Goal: Navigation & Orientation: Find specific page/section

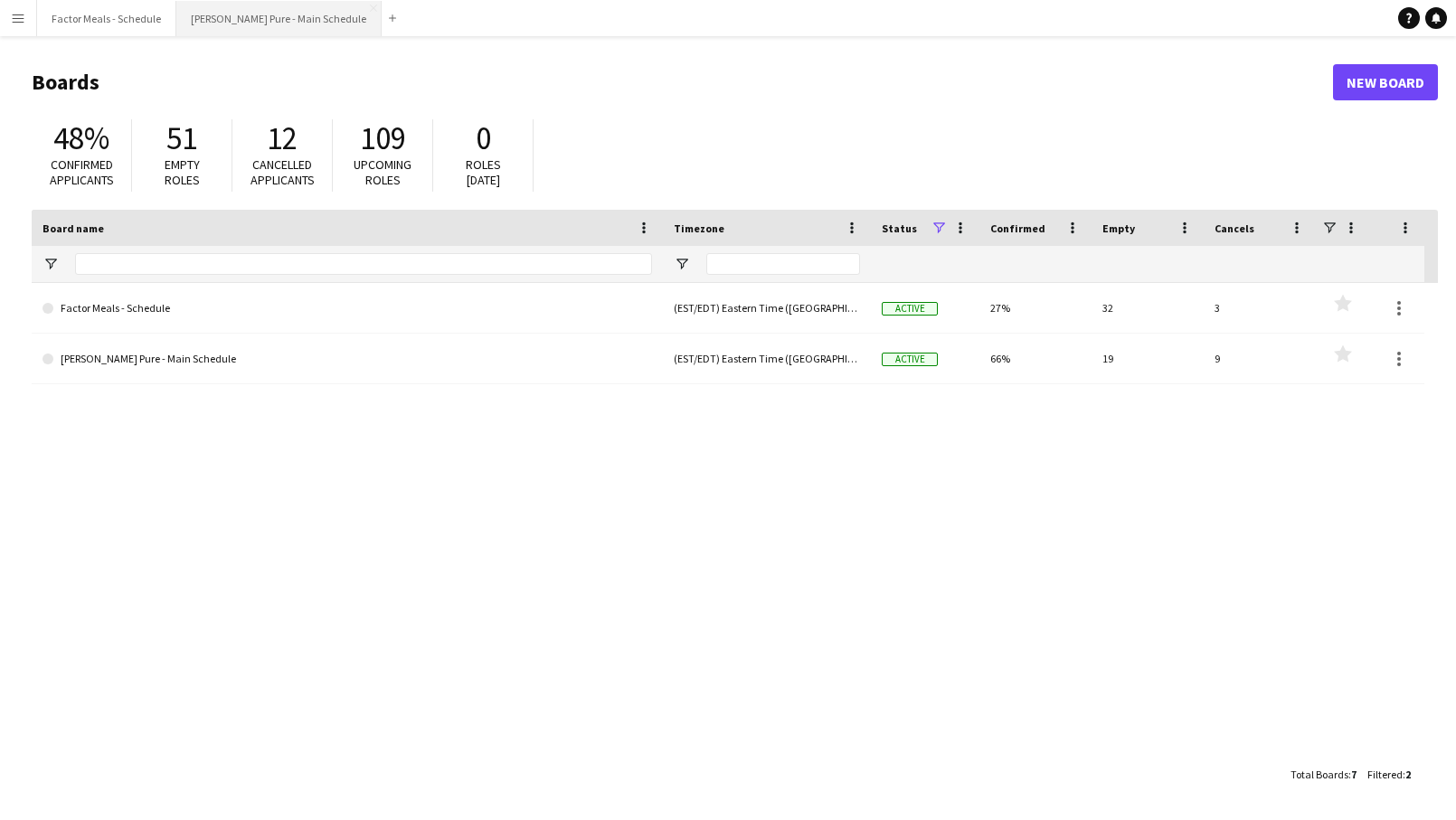
click at [253, 19] on button "[PERSON_NAME] Pure - Main Schedule Close" at bounding box center [279, 19] width 206 height 35
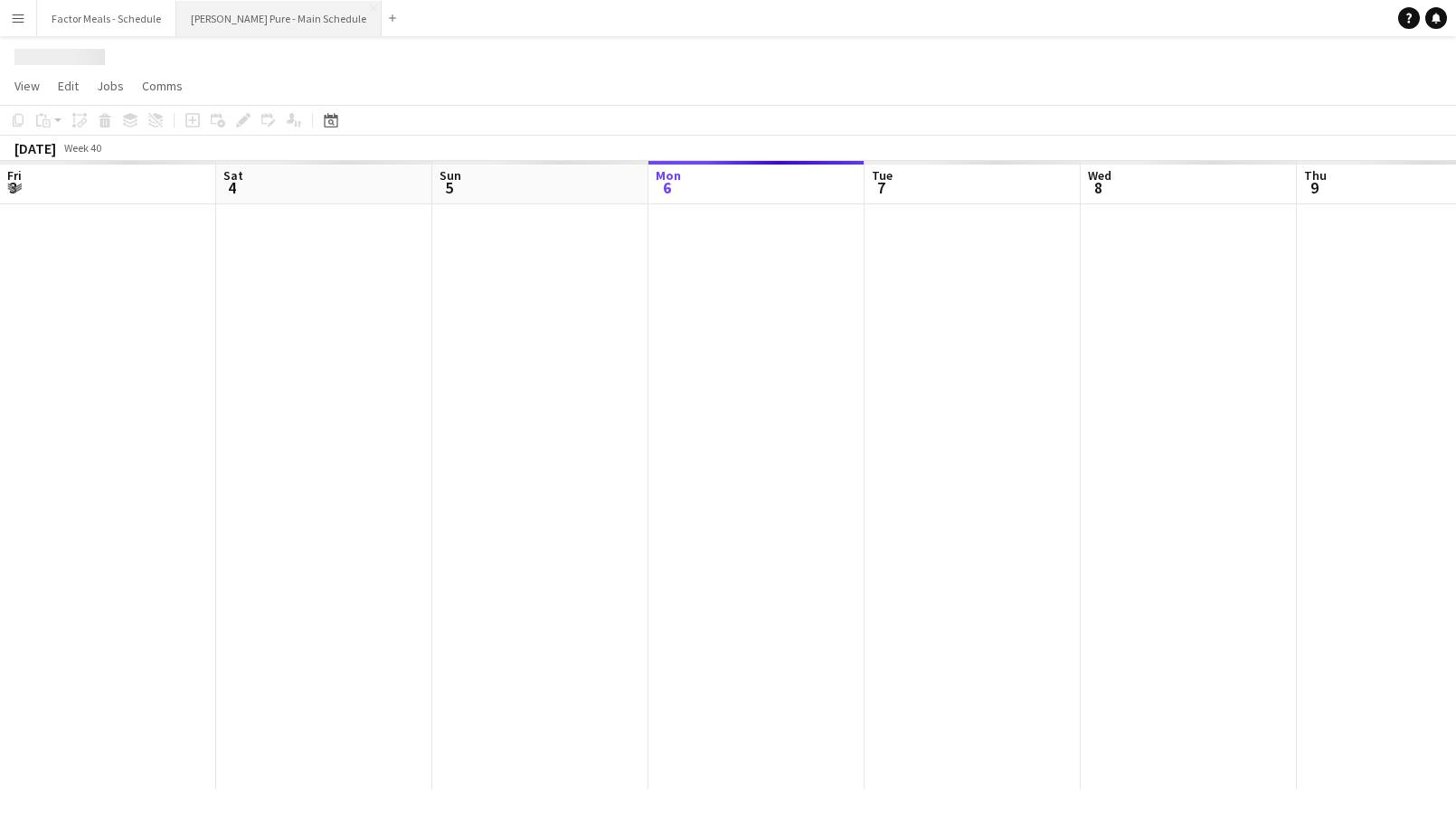
scroll to position [0, 433]
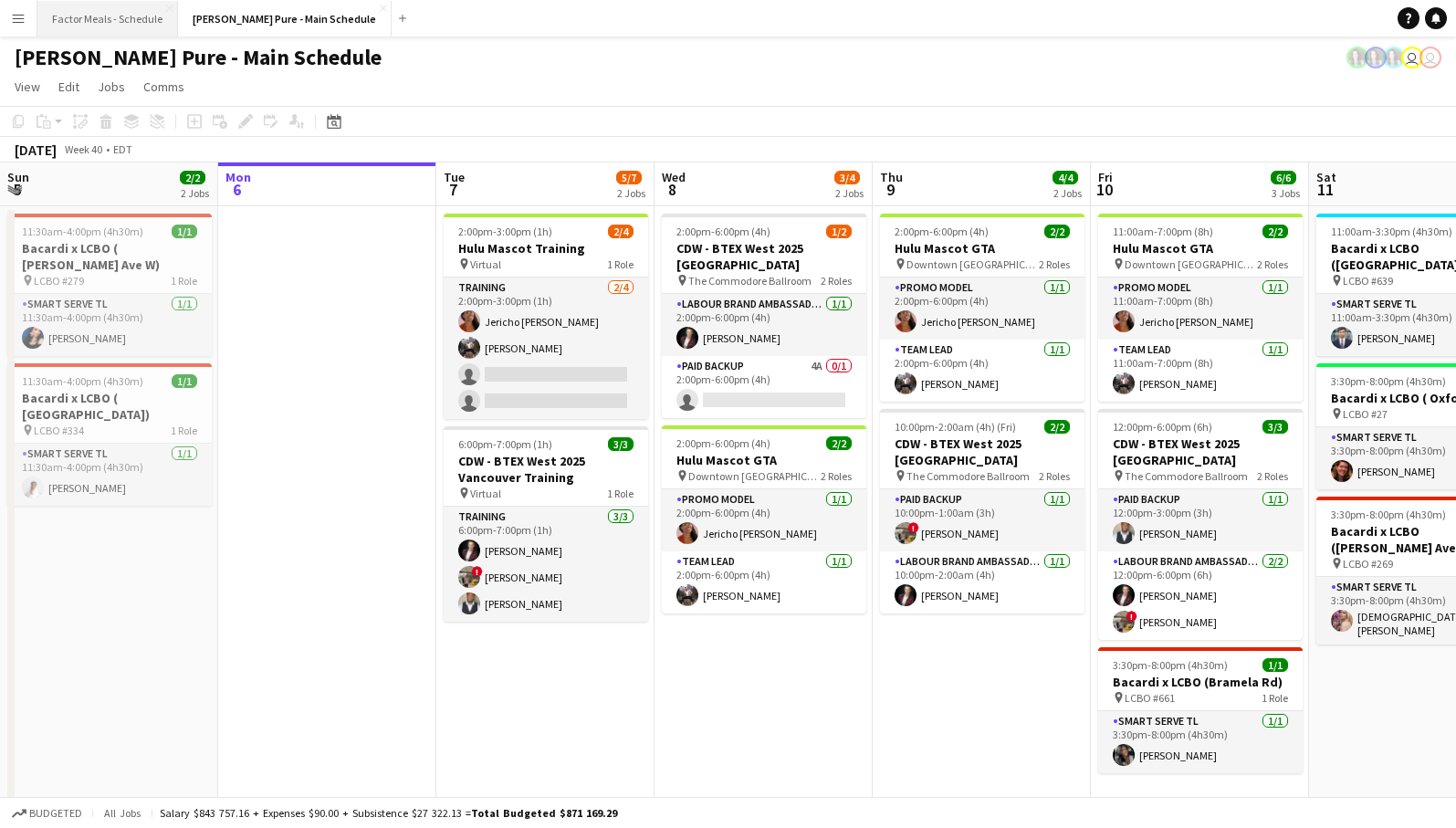
click at [86, 14] on button "Factor Meals - Schedule Close" at bounding box center [108, 19] width 140 height 36
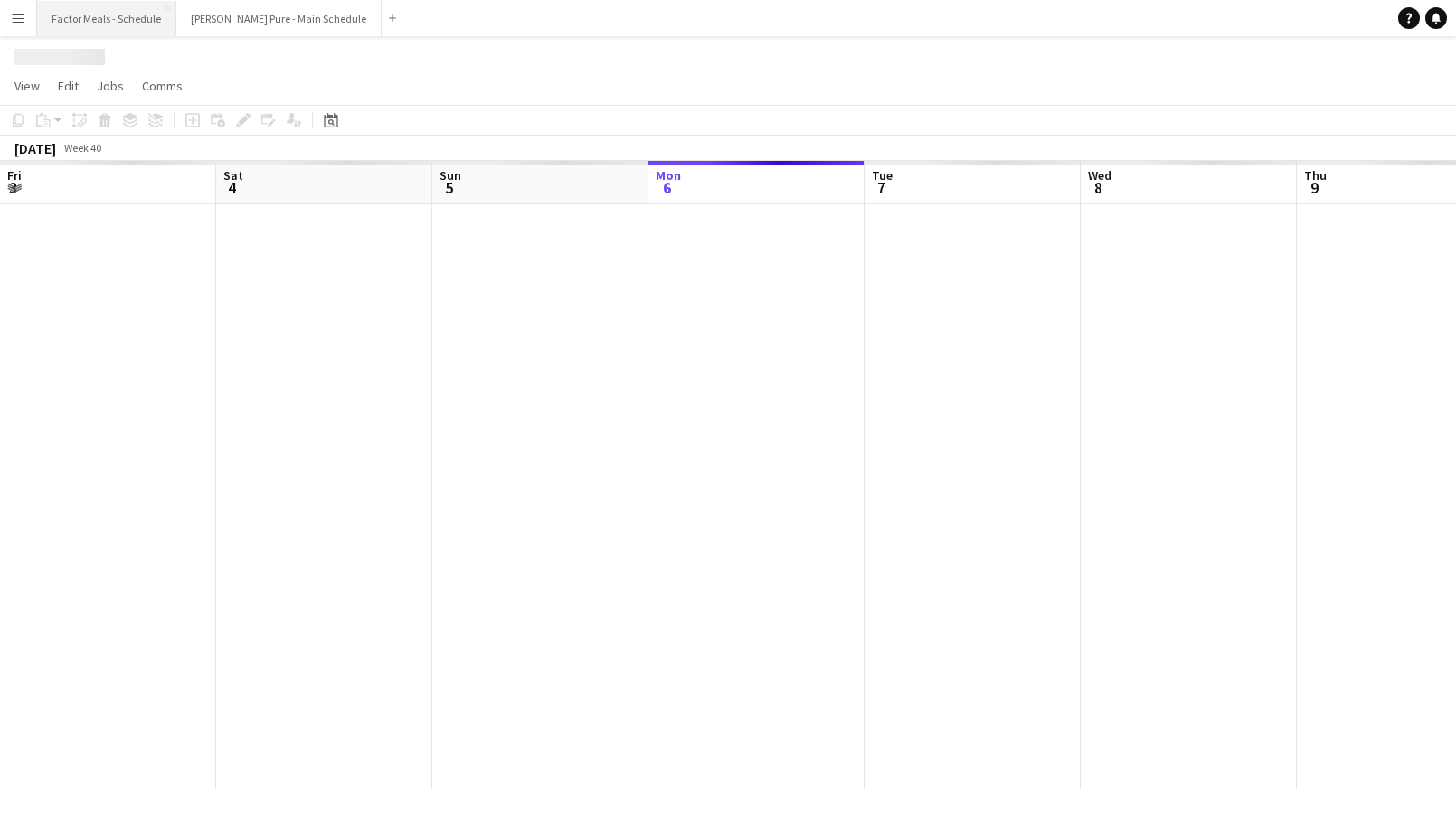
scroll to position [0, 433]
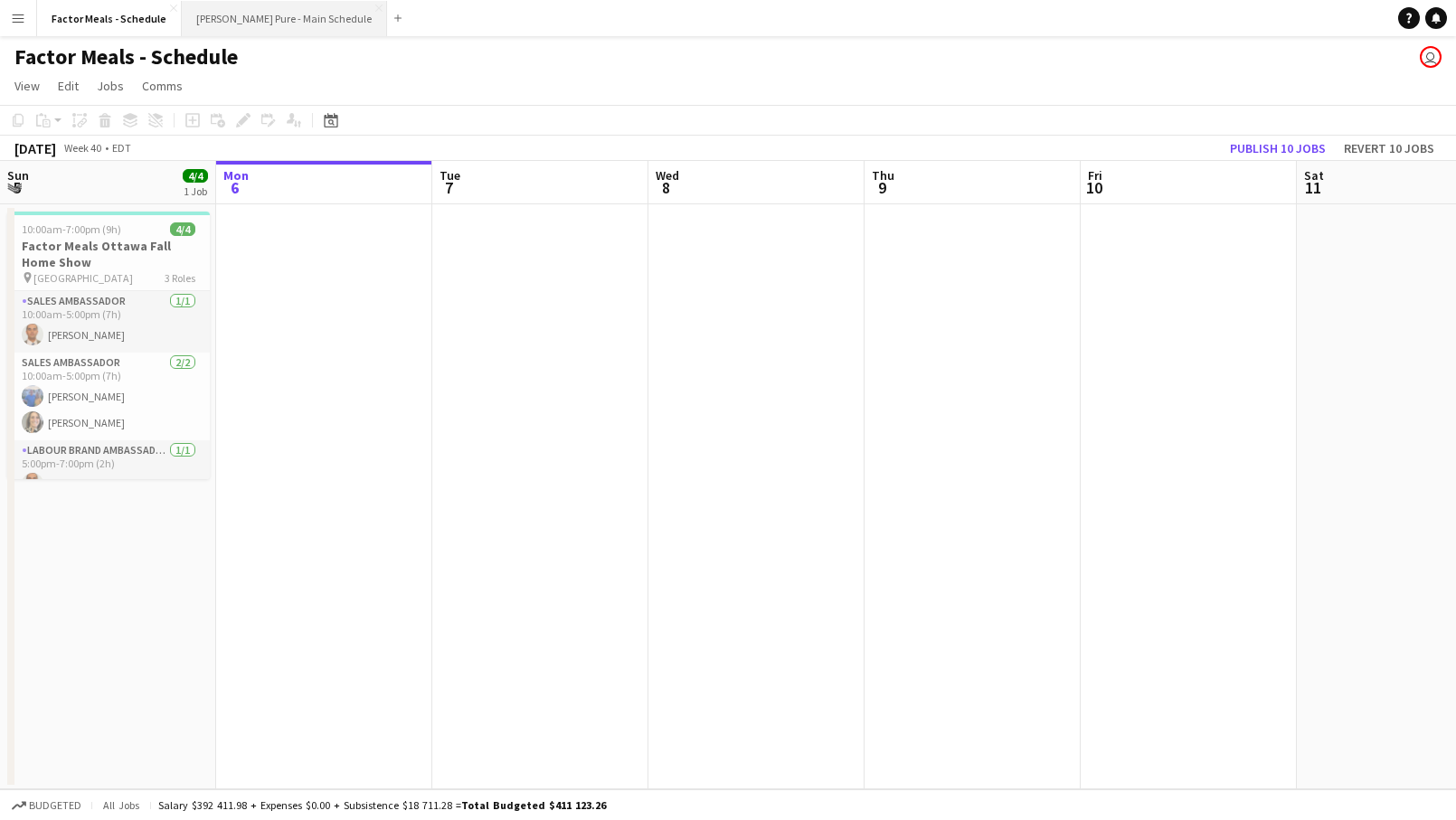
click at [257, 23] on button "[PERSON_NAME] Pure - Main Schedule Close" at bounding box center [284, 19] width 206 height 35
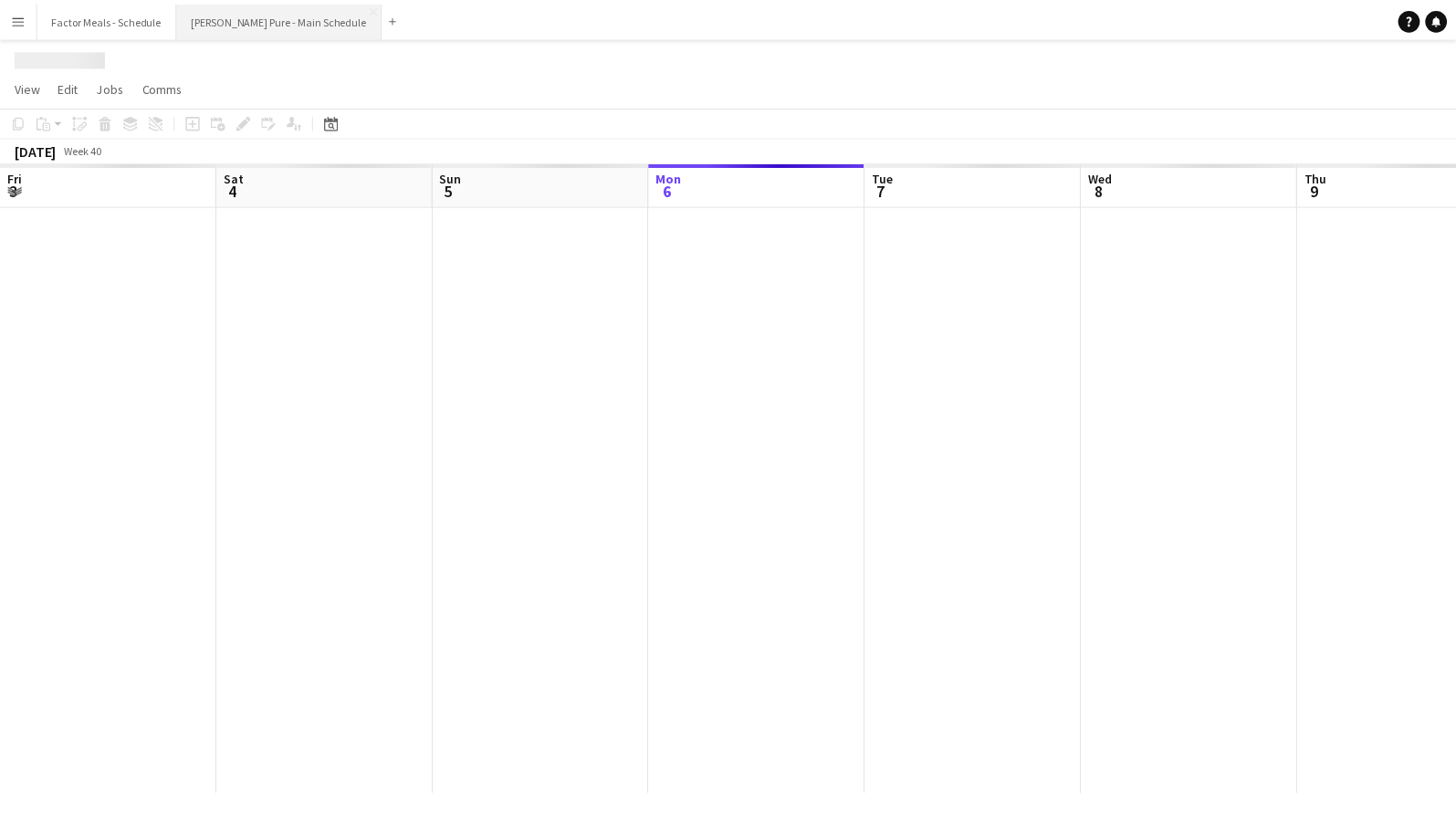
scroll to position [0, 437]
